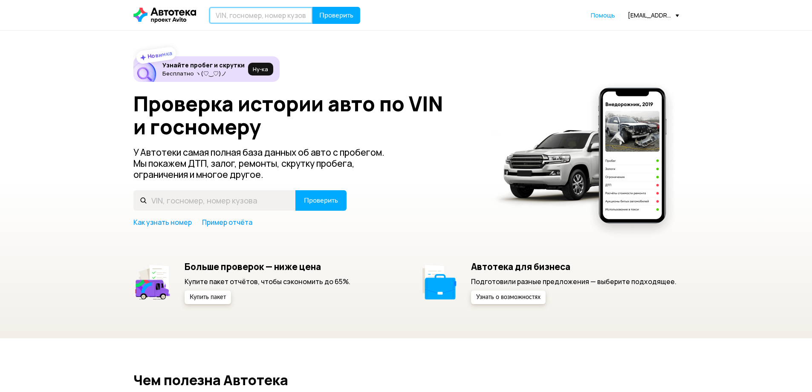
click at [269, 19] on input "text" at bounding box center [261, 15] width 104 height 17
type input "H"
type input "Р249ВО82"
click at [312, 7] on button "Проверить" at bounding box center [336, 15] width 48 height 17
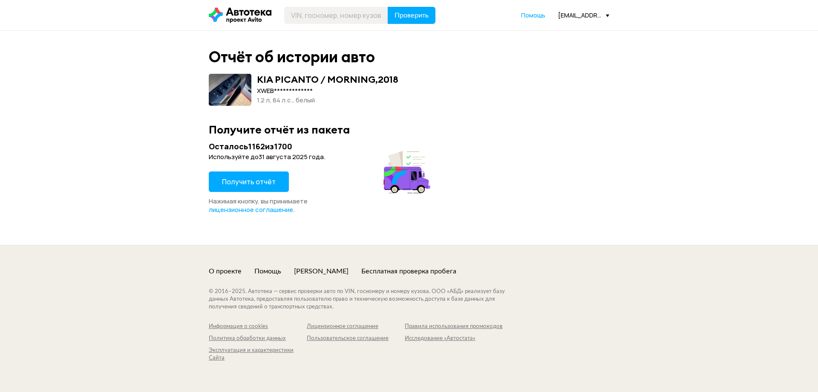
click at [236, 182] on span "Получить отчёт" at bounding box center [249, 181] width 54 height 9
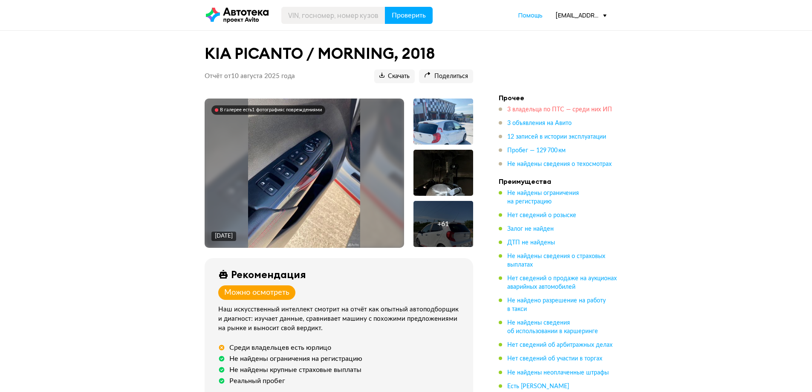
click at [527, 111] on span "3 владельца по ПТС — среди них ИП" at bounding box center [559, 110] width 105 height 6
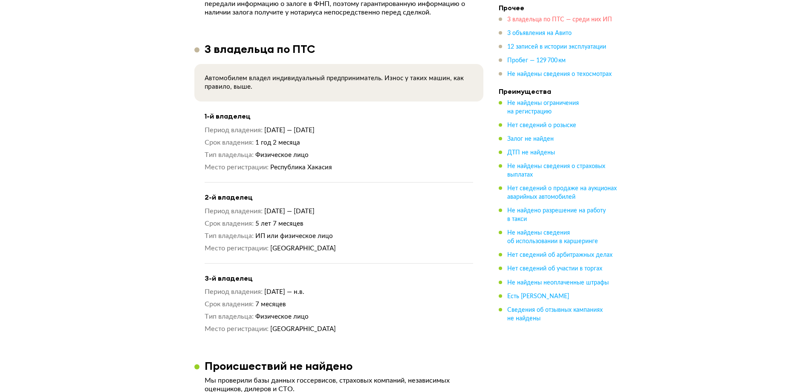
scroll to position [694, 0]
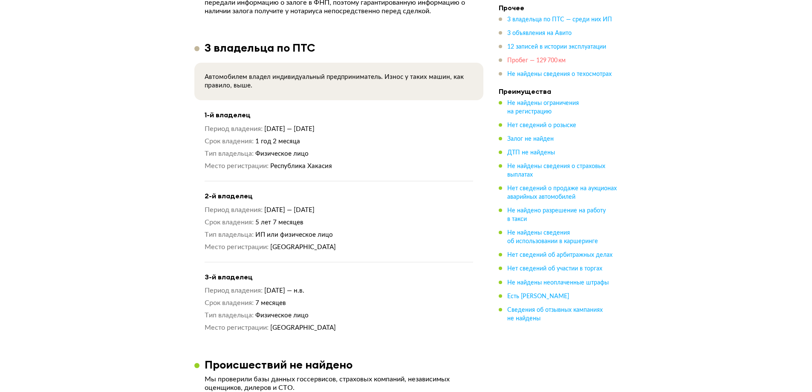
click at [535, 63] on span "Пробег — 129 700 км" at bounding box center [536, 61] width 58 height 6
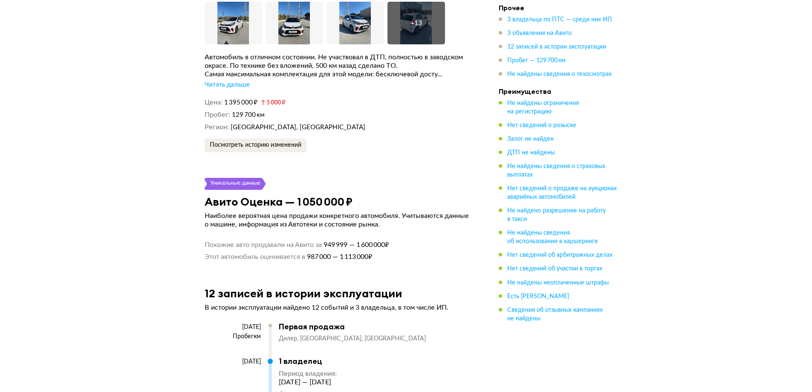
scroll to position [2131, 0]
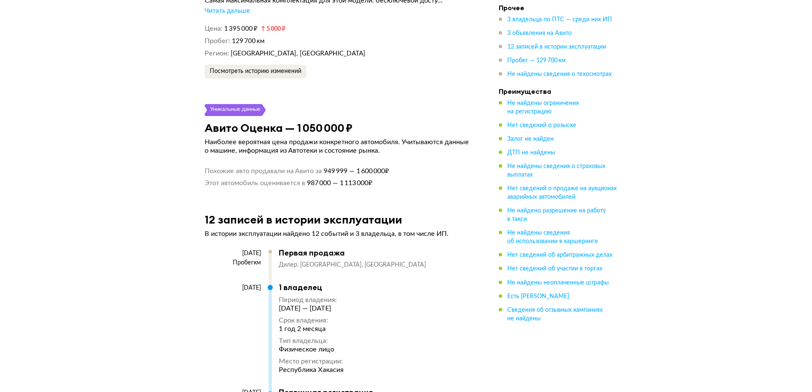
drag, startPoint x: 206, startPoint y: 124, endPoint x: 360, endPoint y: 113, distance: 154.2
click at [360, 113] on article "Уникальные данные Авито Оценка — 1 050 000 ₽ Наиболее вероятная цена продажи ко…" at bounding box center [338, 145] width 289 height 83
click at [376, 113] on article "Уникальные данные Авито Оценка — 1 050 000 ₽ Наиболее вероятная цена продажи ко…" at bounding box center [338, 145] width 289 height 83
drag, startPoint x: 205, startPoint y: 123, endPoint x: 360, endPoint y: 123, distance: 155.2
click at [360, 123] on div "Авито Оценка — 1 050 000 ₽" at bounding box center [338, 127] width 289 height 13
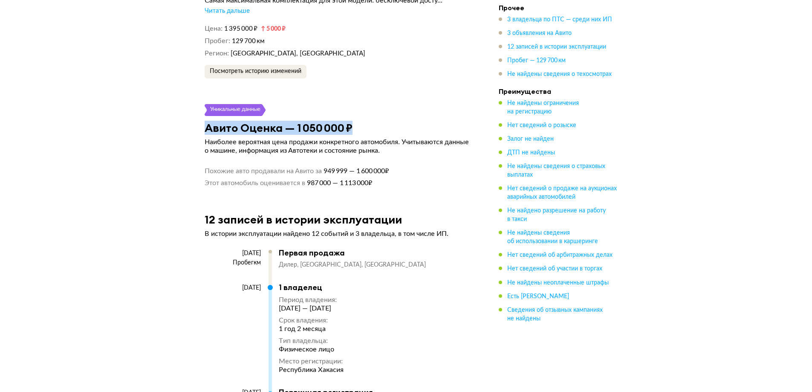
click at [360, 123] on div "Авито Оценка — 1 050 000 ₽" at bounding box center [338, 127] width 289 height 13
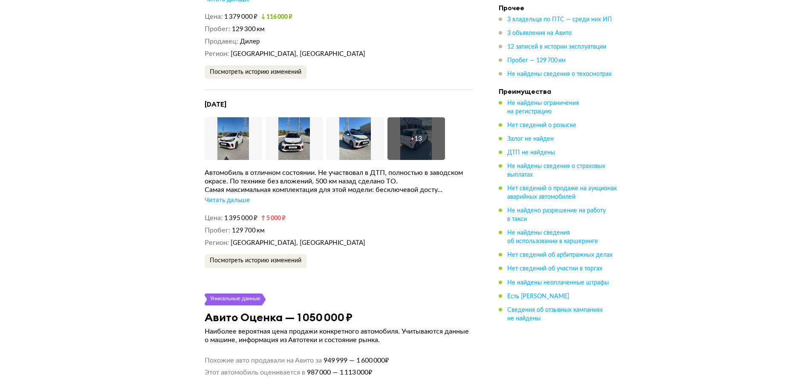
scroll to position [2021, 0]
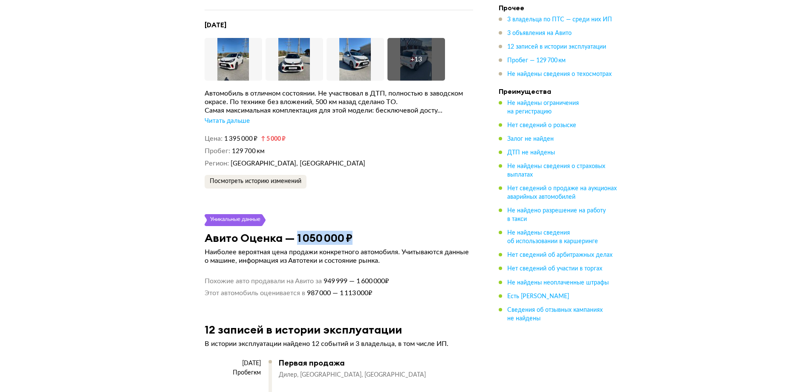
drag, startPoint x: 296, startPoint y: 232, endPoint x: 358, endPoint y: 231, distance: 62.2
click at [358, 231] on div "Авито Оценка — 1 050 000 ₽" at bounding box center [338, 237] width 289 height 13
click at [367, 231] on div "Авито Оценка — 1 050 000 ₽" at bounding box center [338, 237] width 289 height 13
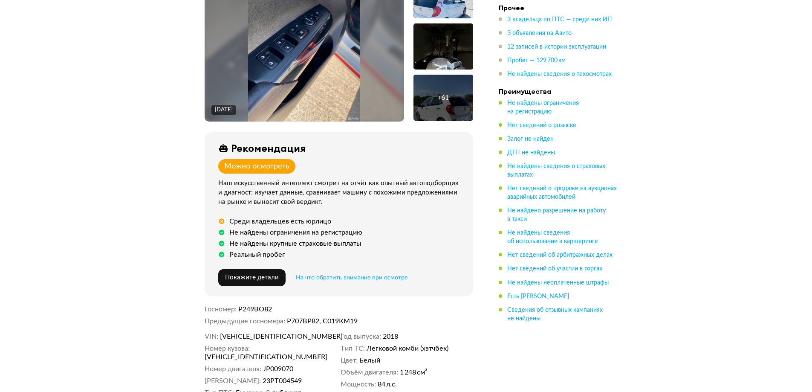
scroll to position [0, 0]
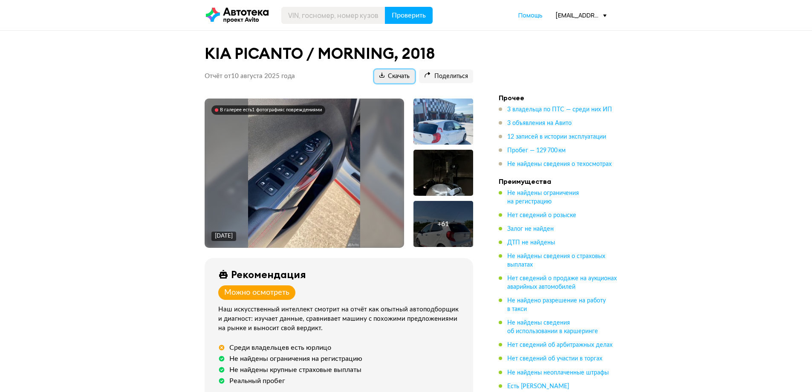
click at [392, 78] on span "Скачать" at bounding box center [394, 76] width 30 height 8
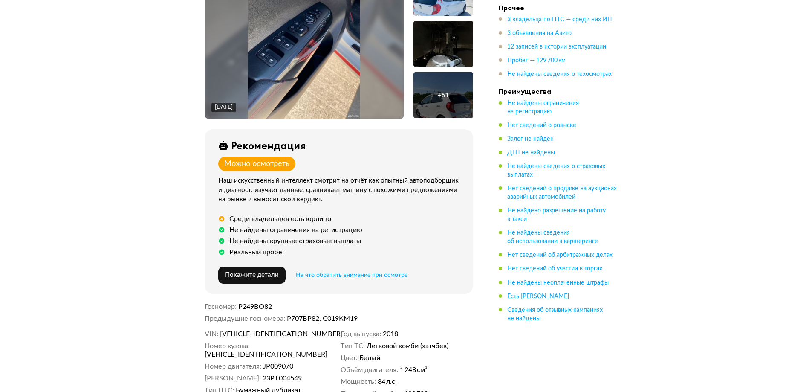
scroll to position [213, 0]
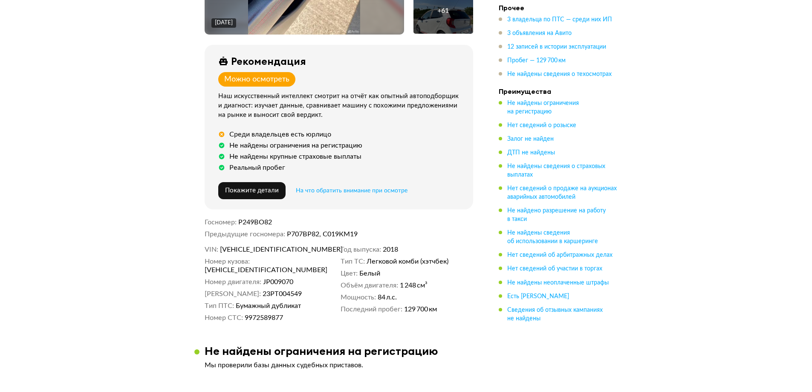
click at [251, 223] on span "Р249ВО82" at bounding box center [255, 222] width 34 height 7
copy span "Р249ВО82"
click at [251, 247] on span "XWEB3512BJ0002834" at bounding box center [269, 249] width 98 height 9
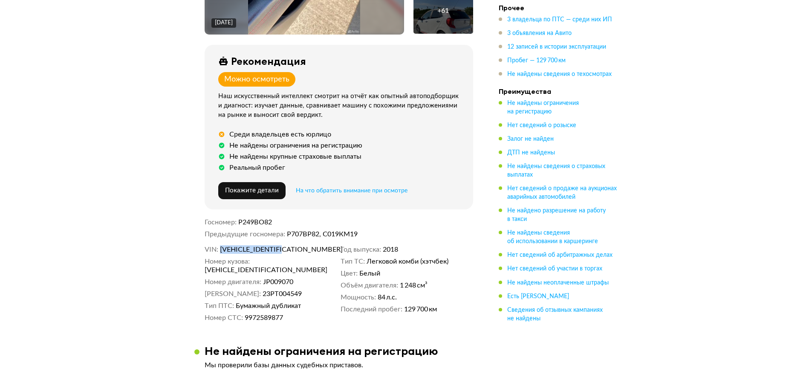
copy span "XWEB3512BJ0002834"
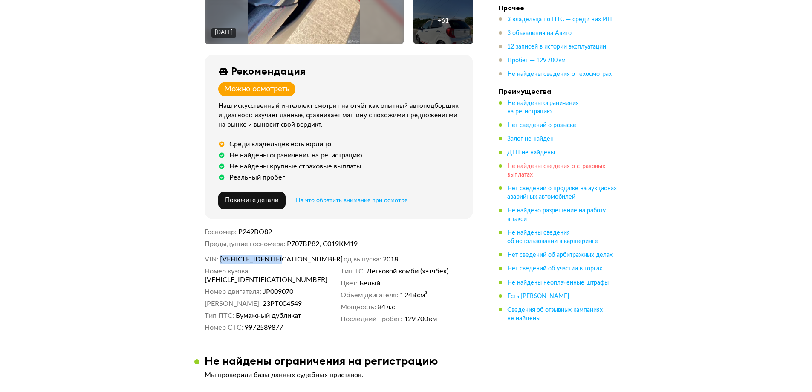
scroll to position [0, 0]
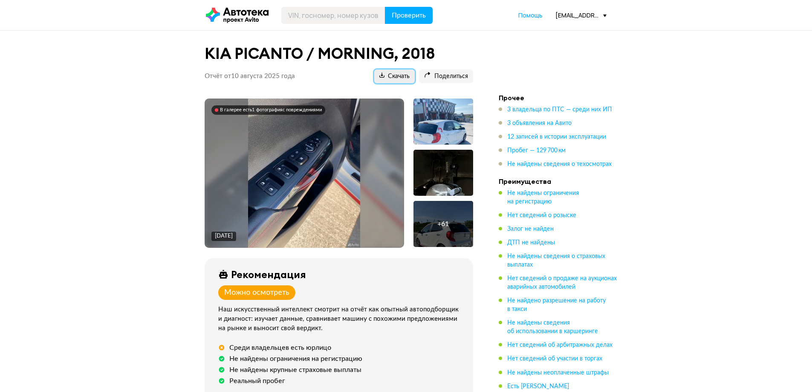
click at [404, 75] on span "Скачать" at bounding box center [394, 76] width 30 height 8
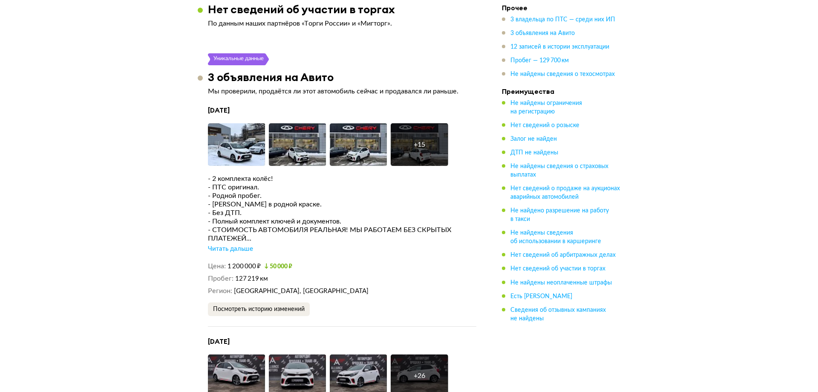
scroll to position [1492, 0]
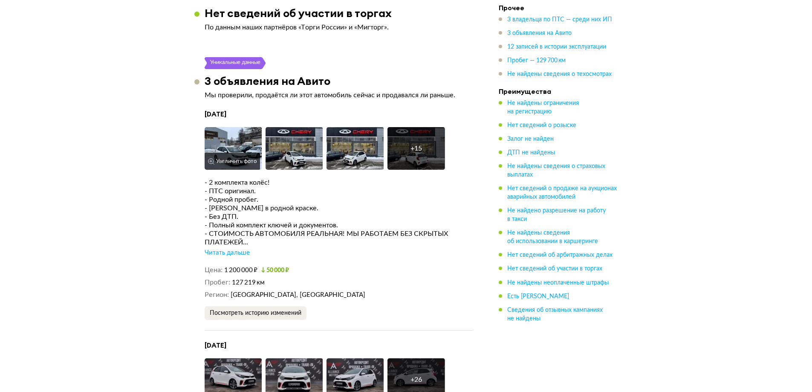
click at [237, 141] on img at bounding box center [234, 148] width 58 height 43
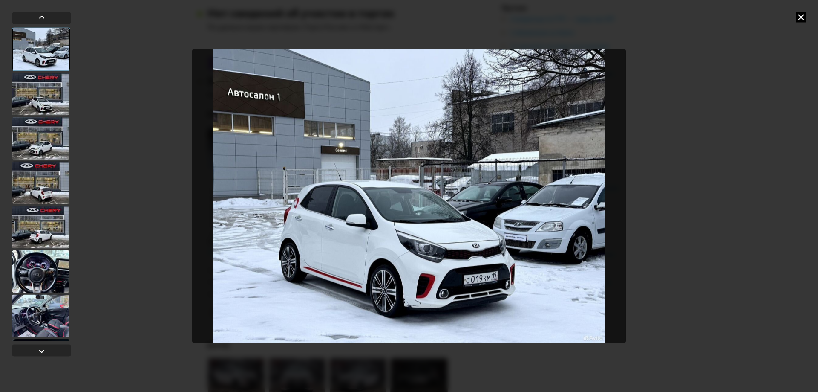
click at [42, 272] on div at bounding box center [41, 271] width 58 height 43
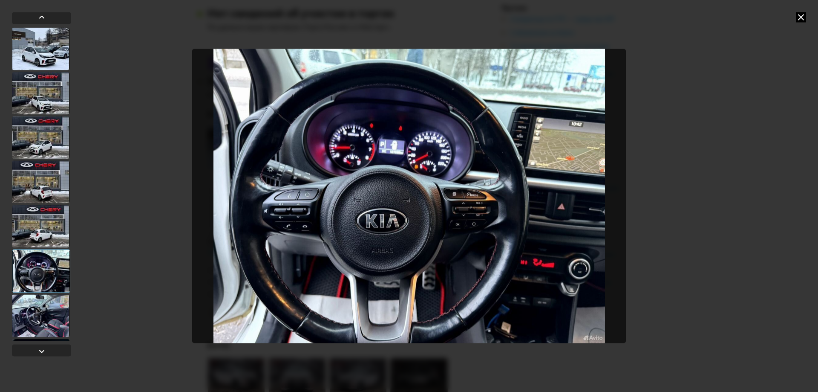
click at [47, 316] on div at bounding box center [41, 315] width 58 height 43
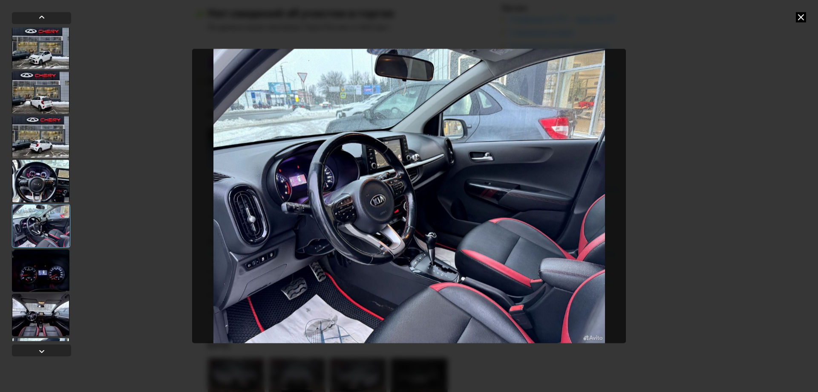
scroll to position [128, 0]
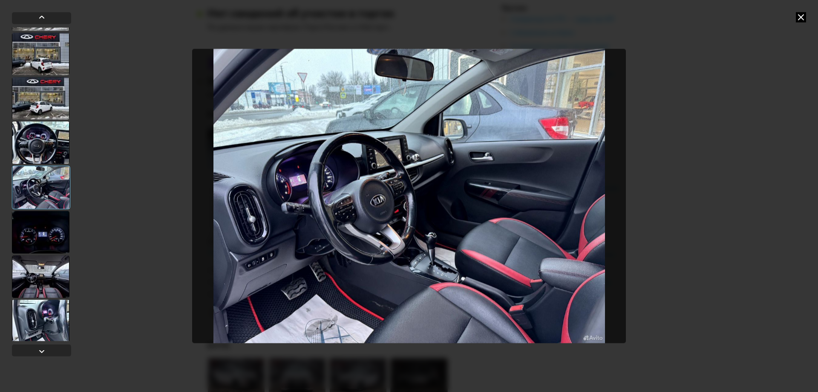
click at [39, 220] on div at bounding box center [41, 232] width 58 height 43
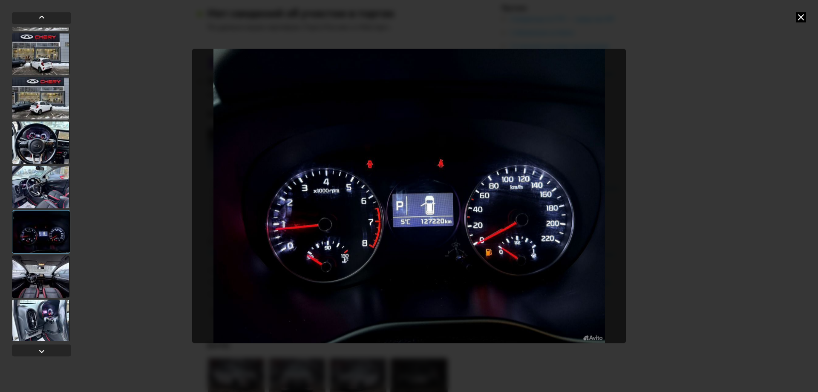
click at [35, 270] on div at bounding box center [41, 276] width 58 height 43
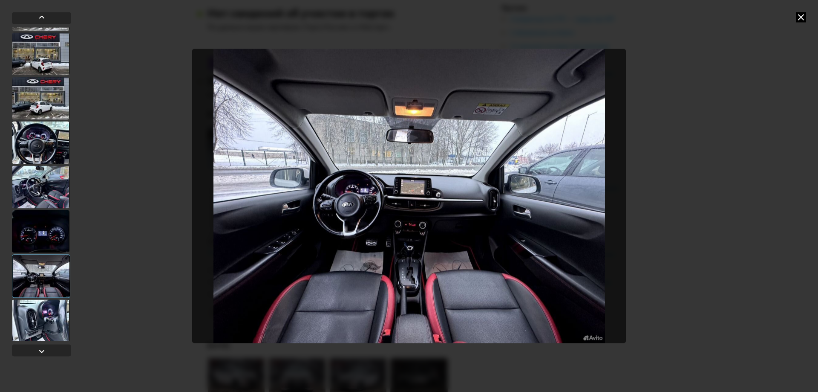
click at [43, 319] on div at bounding box center [41, 320] width 58 height 43
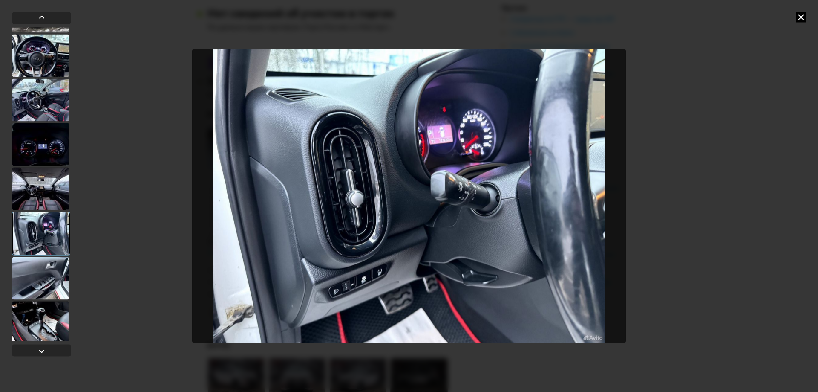
scroll to position [298, 0]
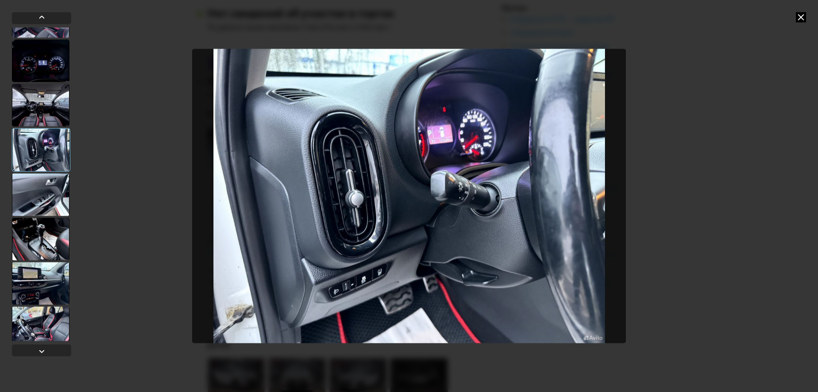
click at [33, 195] on div at bounding box center [41, 194] width 58 height 43
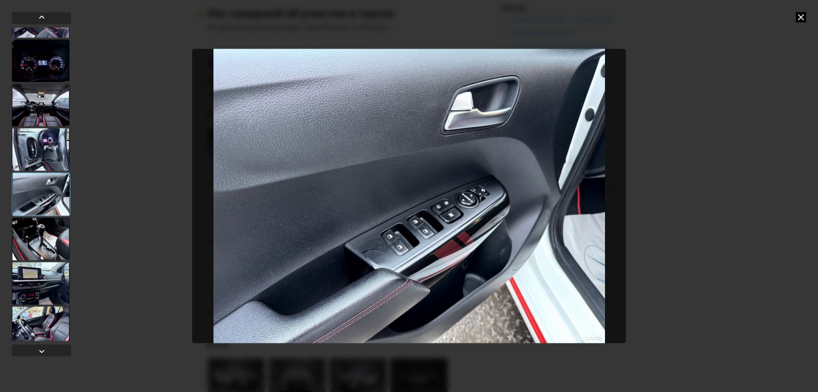
click at [40, 243] on div at bounding box center [41, 238] width 58 height 43
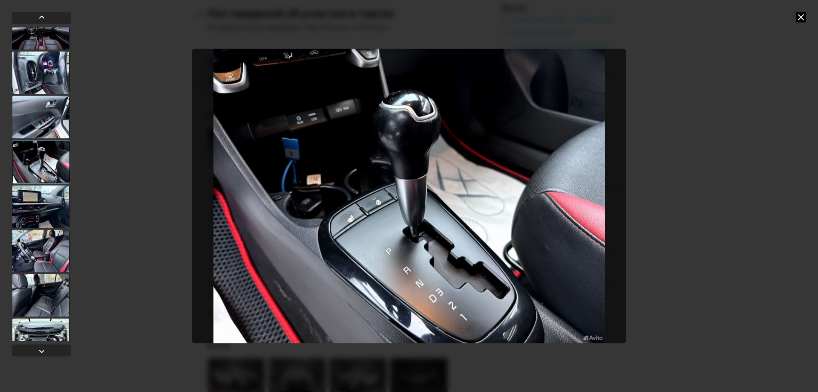
scroll to position [384, 0]
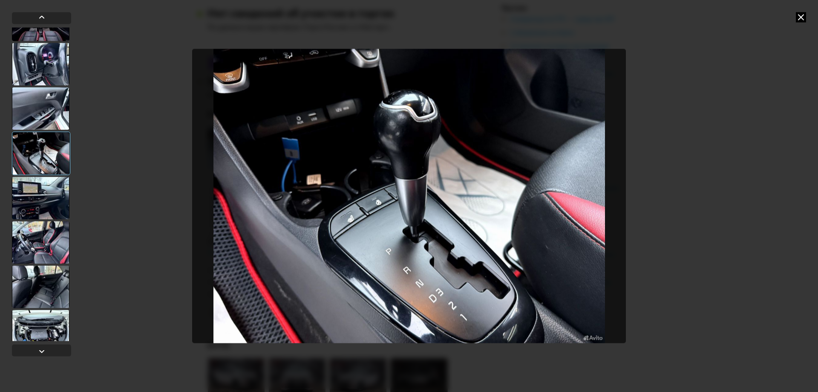
click at [46, 193] on div at bounding box center [41, 197] width 58 height 43
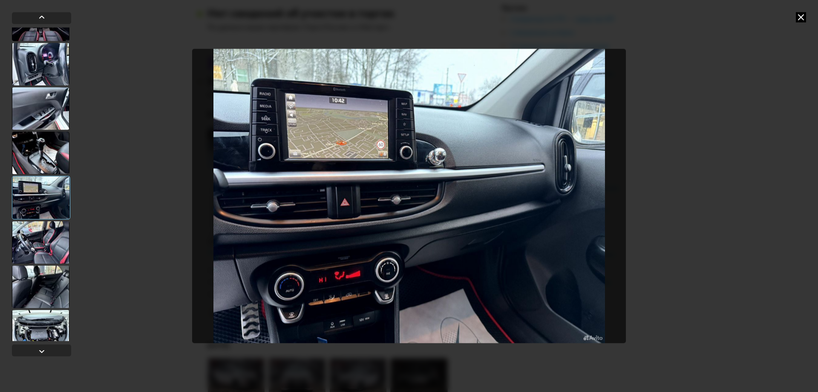
click at [40, 254] on div at bounding box center [41, 242] width 58 height 43
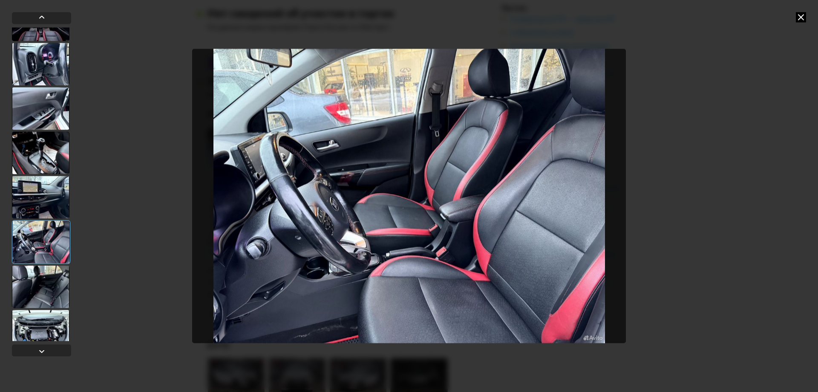
click at [38, 283] on div at bounding box center [41, 286] width 58 height 43
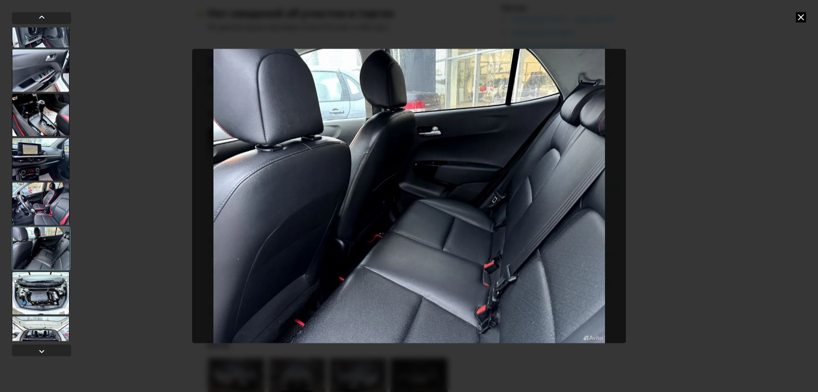
scroll to position [469, 0]
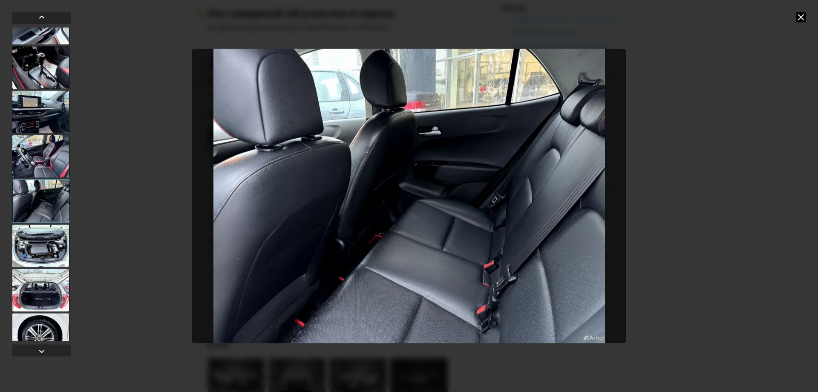
click at [45, 252] on div at bounding box center [41, 245] width 58 height 43
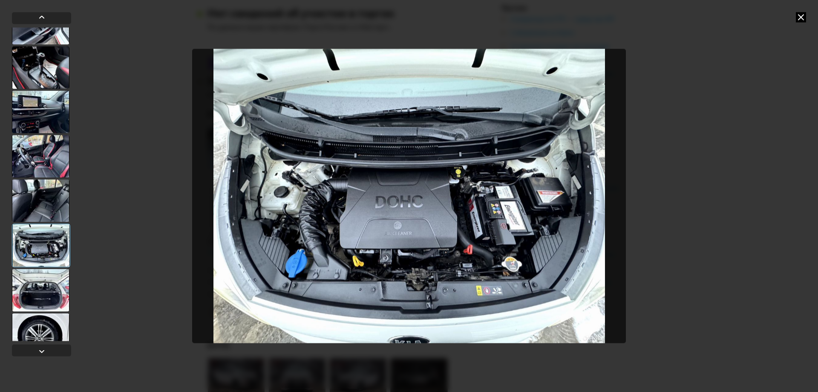
click at [50, 290] on div at bounding box center [41, 290] width 58 height 43
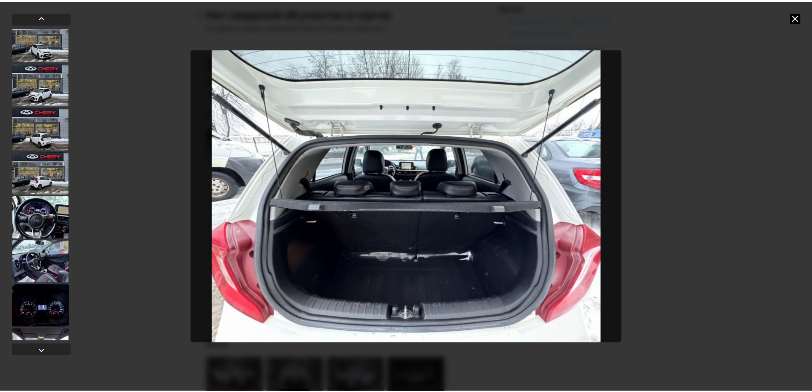
scroll to position [0, 0]
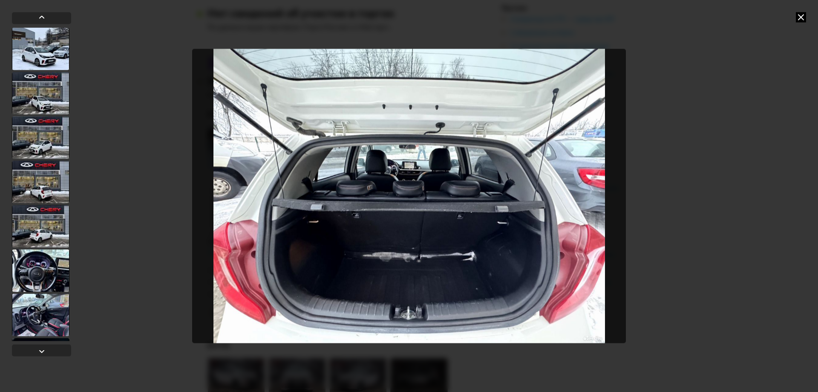
click at [47, 133] on div at bounding box center [41, 137] width 58 height 43
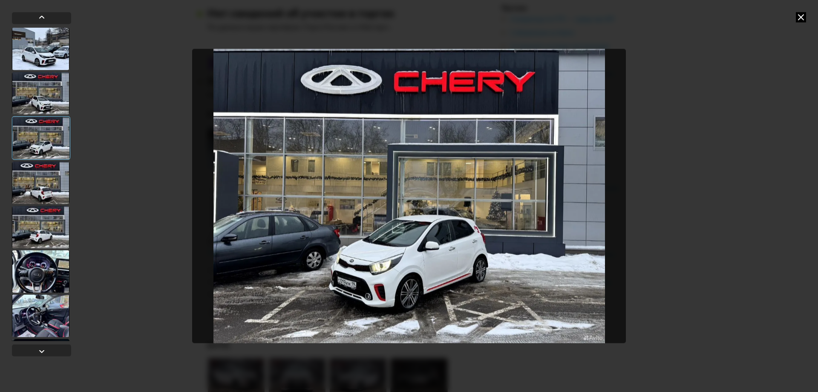
click at [365, 275] on img "Go to Slide 3" at bounding box center [409, 196] width 434 height 294
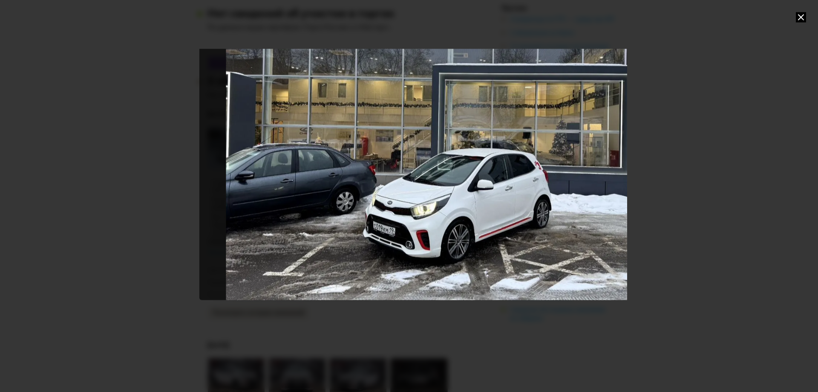
drag, startPoint x: 468, startPoint y: 296, endPoint x: 483, endPoint y: 191, distance: 106.3
click at [483, 191] on div "Go to Slide 3" at bounding box center [457, 126] width 517 height 348
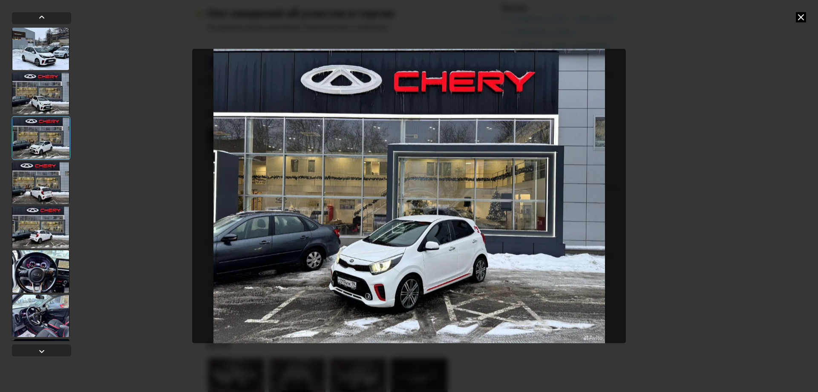
click at [448, 273] on img "Go to Slide 3" at bounding box center [409, 196] width 434 height 294
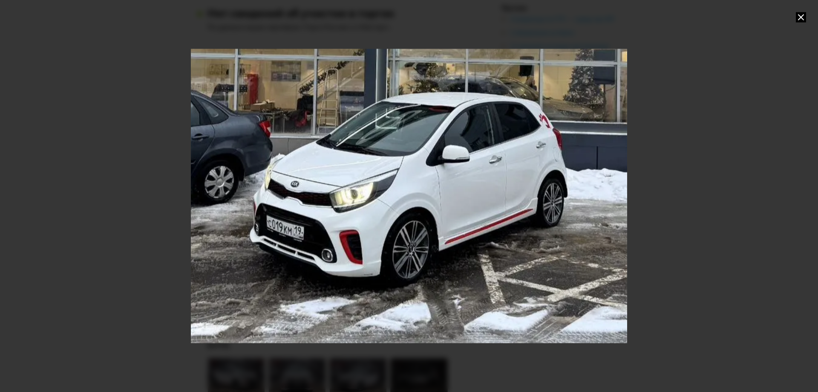
drag, startPoint x: 442, startPoint y: 277, endPoint x: 442, endPoint y: 136, distance: 141.1
click at [442, 136] on div "Go to Slide 3" at bounding box center [409, 55] width 873 height 588
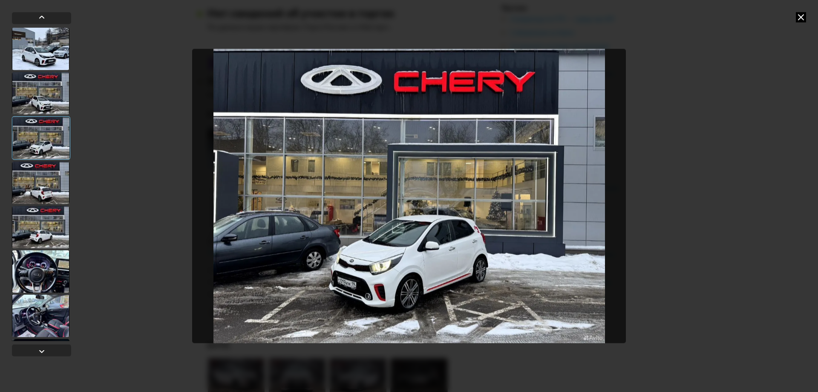
click at [667, 80] on div at bounding box center [409, 196] width 818 height 392
click at [802, 14] on icon at bounding box center [801, 17] width 10 height 10
